Goal: Task Accomplishment & Management: Manage account settings

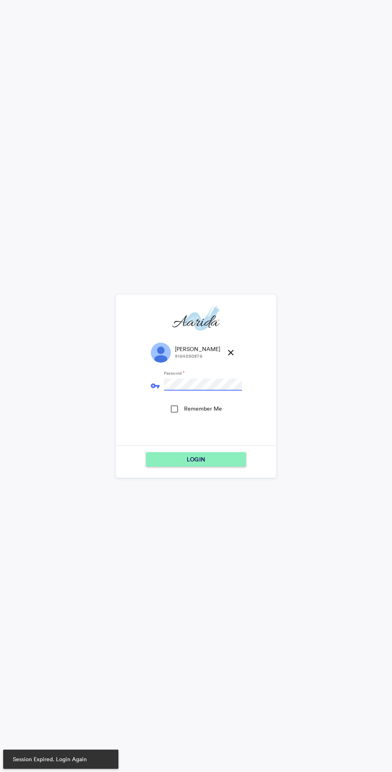
click at [178, 408] on div "Remember Me" at bounding box center [174, 408] width 7 height 7
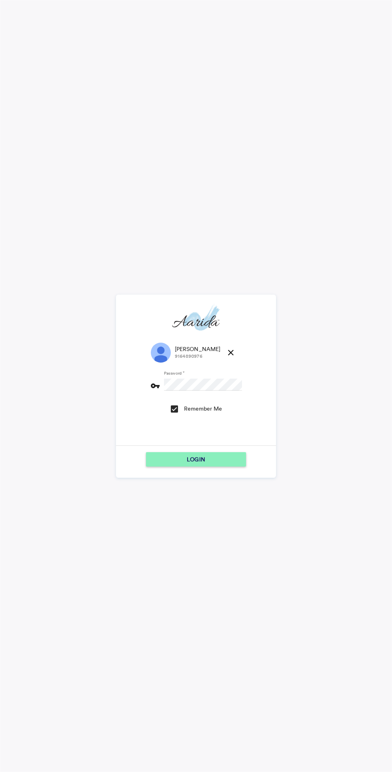
click at [219, 455] on div "LOGIN" at bounding box center [196, 459] width 94 height 14
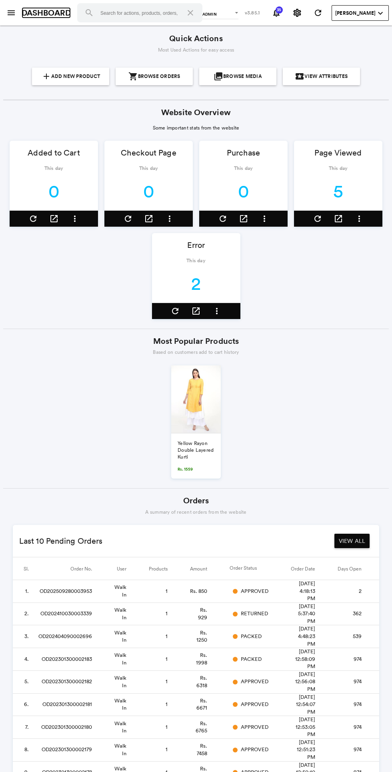
click at [22, 8] on link "DASHBOARD" at bounding box center [46, 13] width 49 height 12
click at [13, 11] on md-icon "menu" at bounding box center [11, 13] width 10 height 10
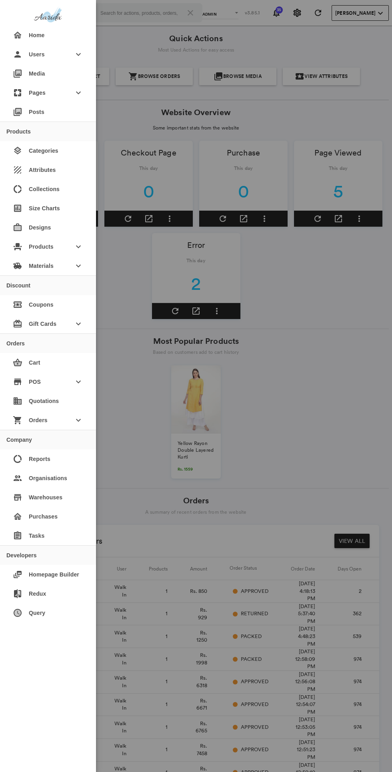
click at [71, 420] on div "shopping_cart Orders keyboard_arrow_down" at bounding box center [47, 419] width 83 height 19
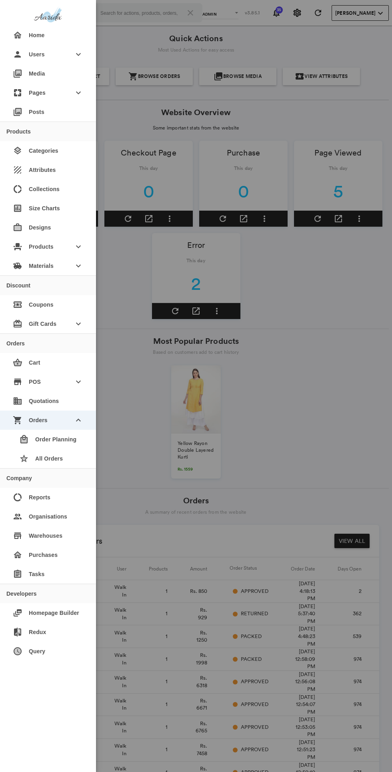
click at [68, 462] on div "star All Orders" at bounding box center [51, 458] width 77 height 19
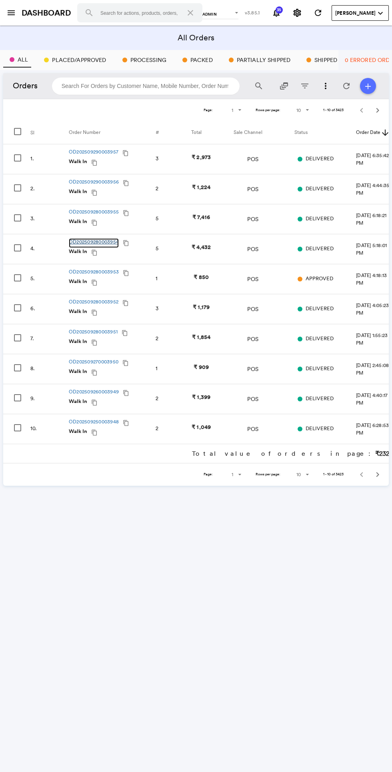
click at [112, 240] on link "OD202509280003954" at bounding box center [94, 243] width 50 height 10
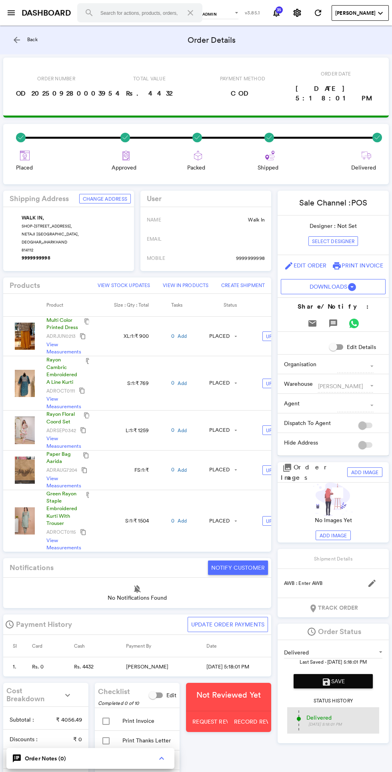
click at [22, 41] on button "arrow_back" at bounding box center [17, 40] width 16 height 16
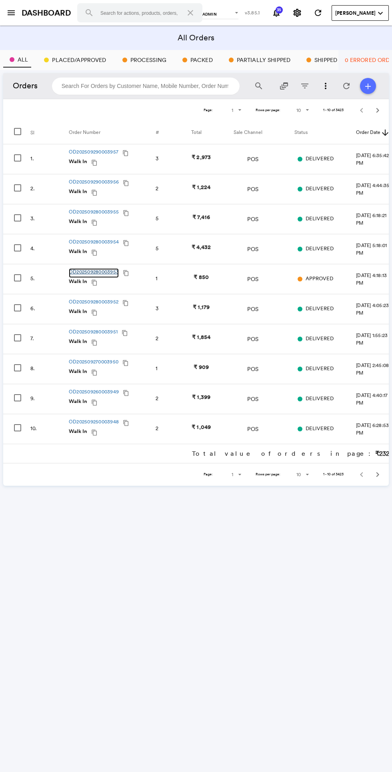
click at [111, 271] on link "OD202509280003953" at bounding box center [94, 273] width 50 height 10
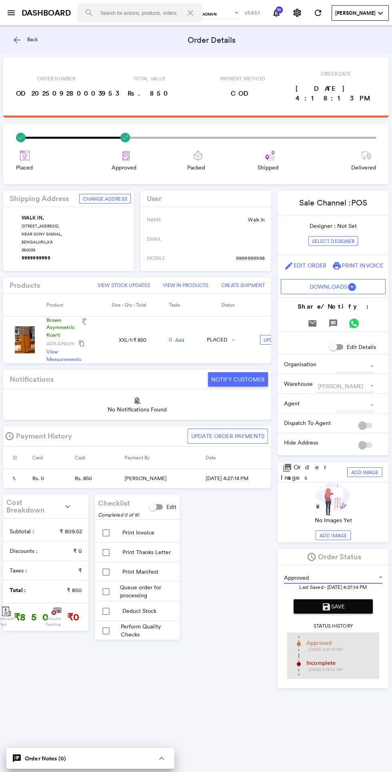
click at [342, 573] on span "Approved" at bounding box center [328, 577] width 88 height 8
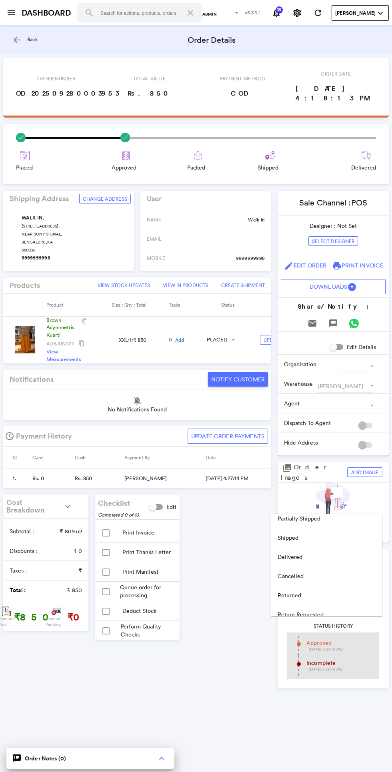
scroll to position [104, 0]
click at [300, 557] on md-option "Delivered" at bounding box center [326, 553] width 111 height 19
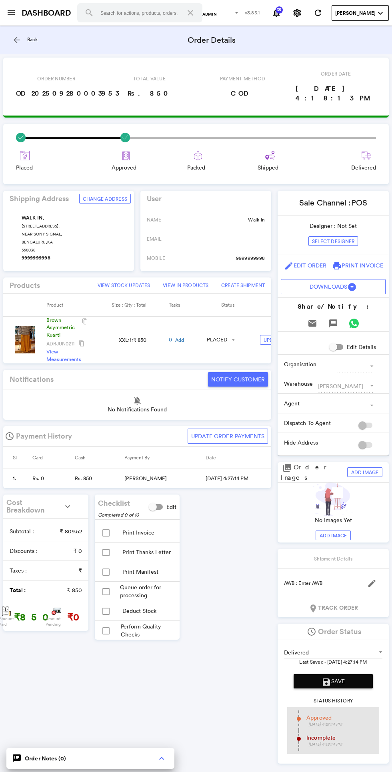
click at [340, 677] on span "Save" at bounding box center [338, 680] width 14 height 7
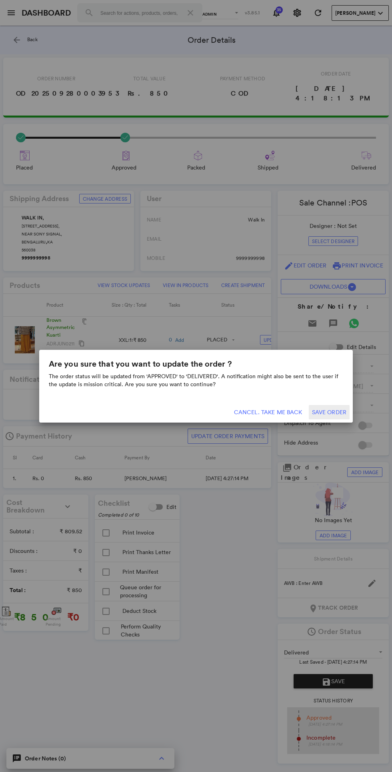
click at [332, 412] on button "Save Order" at bounding box center [329, 412] width 41 height 14
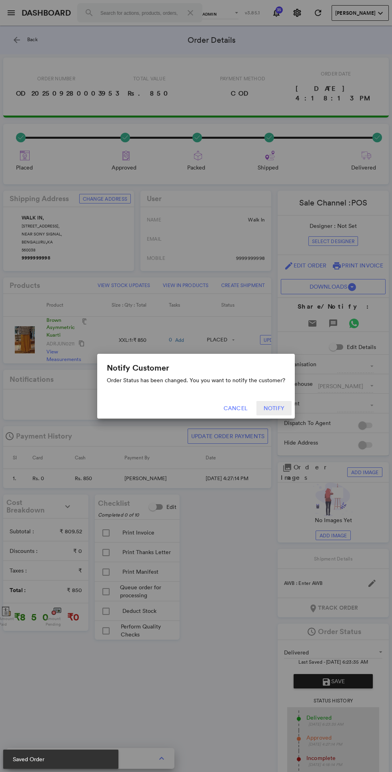
click at [235, 410] on button "Cancel" at bounding box center [235, 408] width 35 height 14
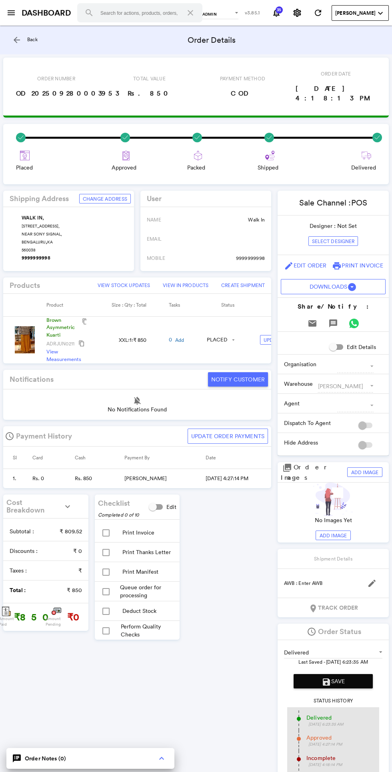
click at [21, 38] on md-icon "arrow_back" at bounding box center [17, 40] width 10 height 10
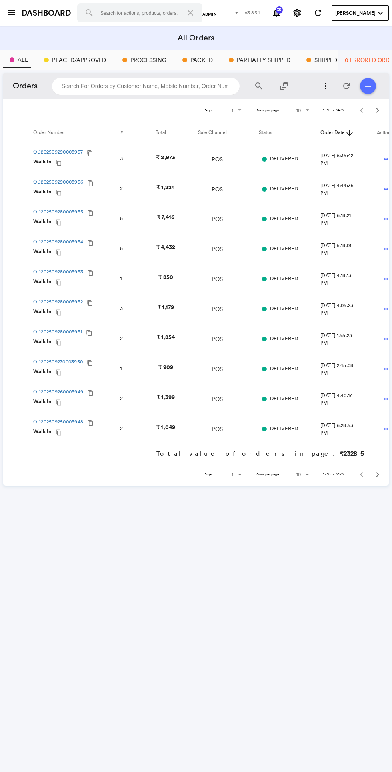
scroll to position [0, 53]
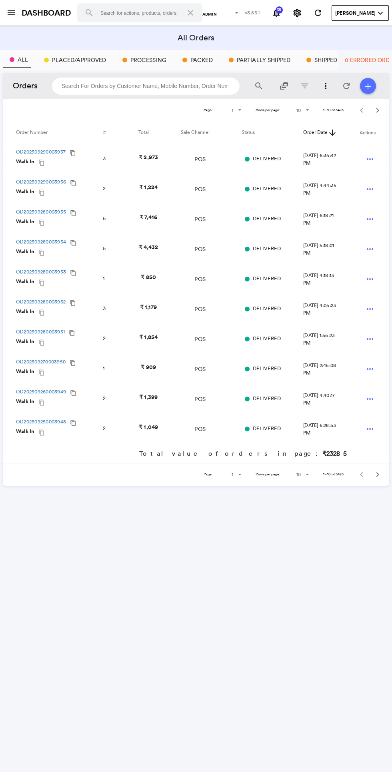
click at [372, 470] on md-icon "Next" at bounding box center [377, 475] width 10 height 10
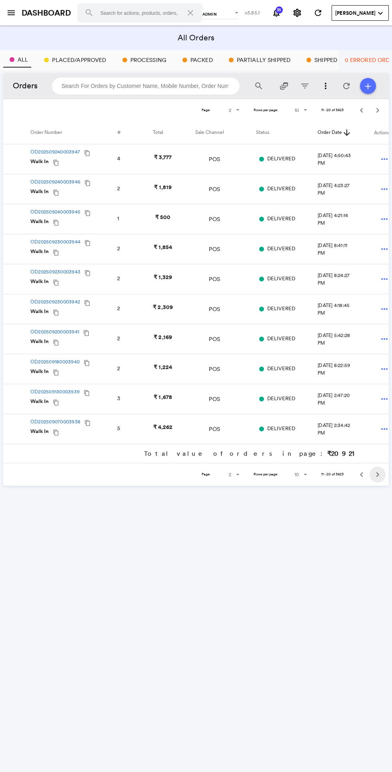
scroll to position [0, 54]
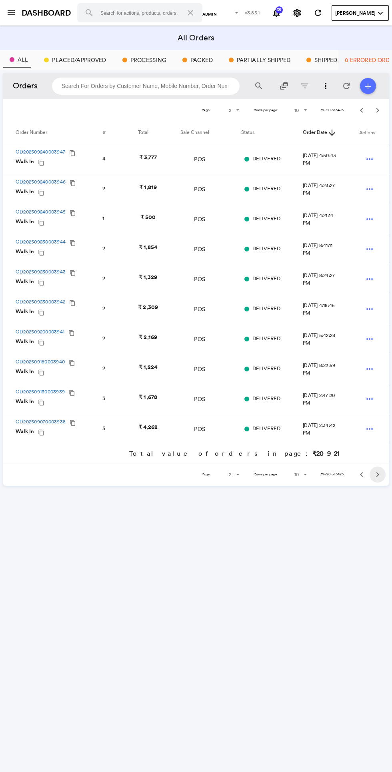
click at [376, 474] on md-icon "Next" at bounding box center [377, 475] width 10 height 10
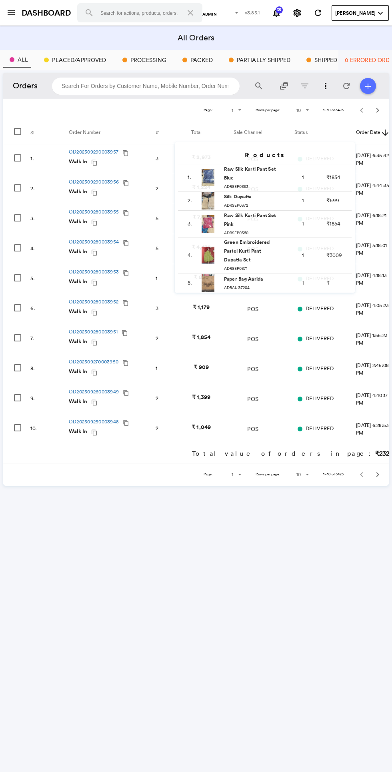
click at [157, 219] on div "5" at bounding box center [161, 219] width 13 height 8
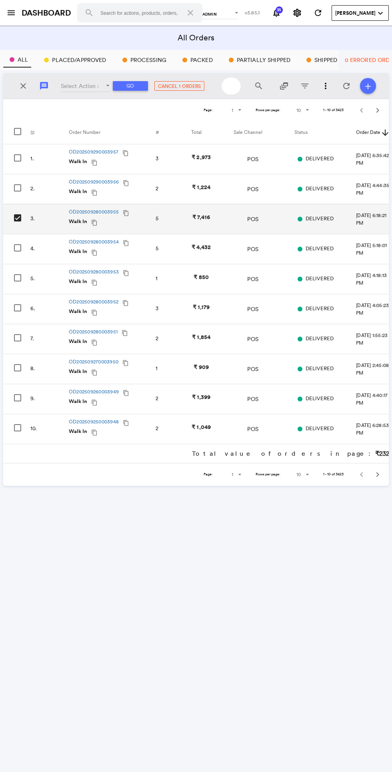
click at [21, 218] on div "Select Row" at bounding box center [17, 217] width 7 height 7
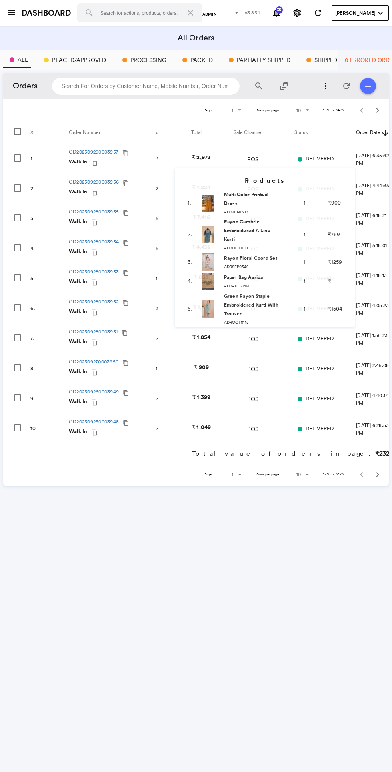
click at [165, 246] on div "5" at bounding box center [161, 249] width 13 height 8
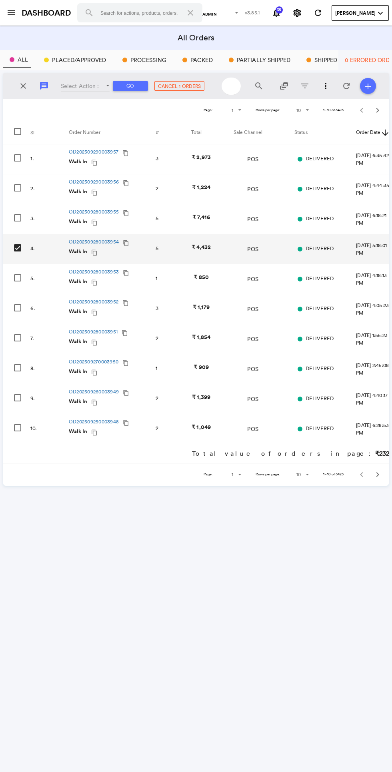
click at [257, 601] on md-content "All Orders All Placed/Approved Processing Packed Partially Shipped Shipped Deli…" at bounding box center [196, 399] width 392 height 746
click at [18, 247] on div "Select Row" at bounding box center [17, 247] width 7 height 7
